Goal: Find specific page/section

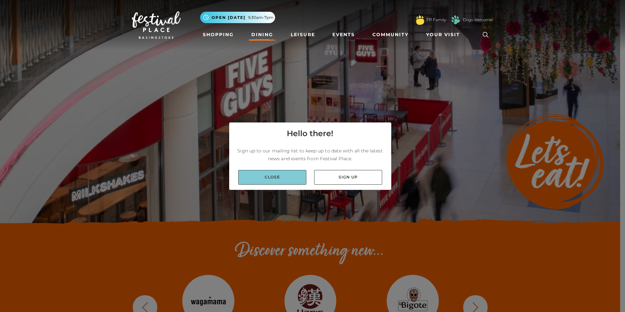
click at [285, 177] on link "Close" at bounding box center [272, 177] width 68 height 15
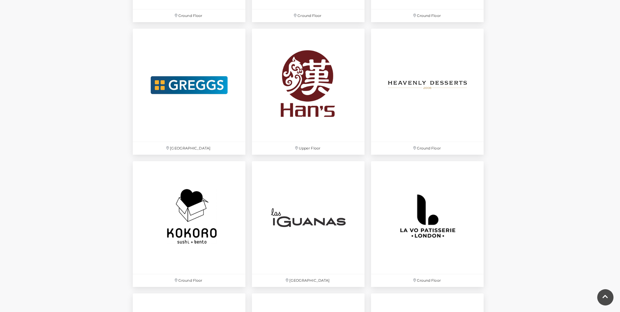
scroll to position [1254, 0]
